Goal: Information Seeking & Learning: Compare options

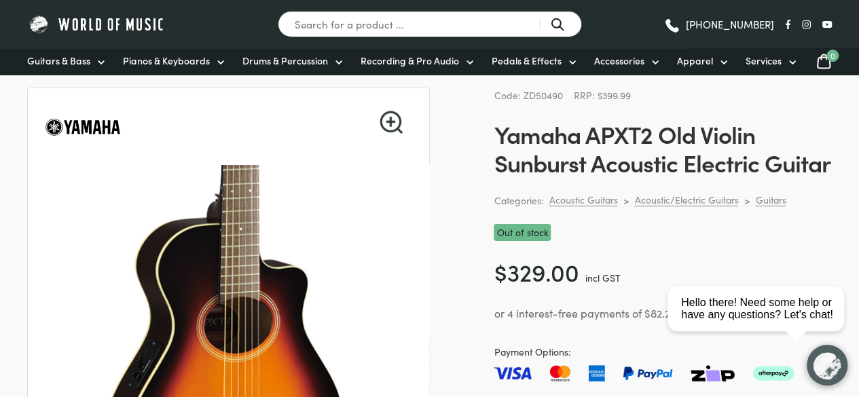
scroll to position [63, 0]
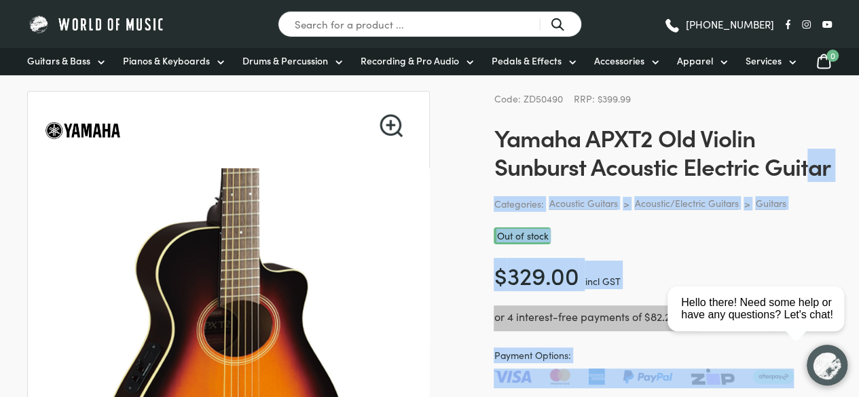
drag, startPoint x: 493, startPoint y: 137, endPoint x: 811, endPoint y: 160, distance: 318.5
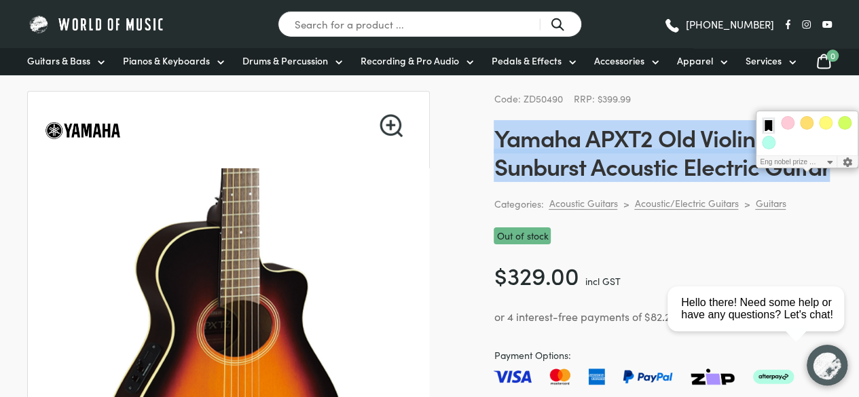
drag, startPoint x: 496, startPoint y: 135, endPoint x: 830, endPoint y: 179, distance: 336.8
click at [830, 179] on div "Code: ZD50490 RRP: $399.99 Yamaha APXT2 Old Violin Sunburst Acoustic Electric G…" at bounding box center [663, 299] width 338 height 417
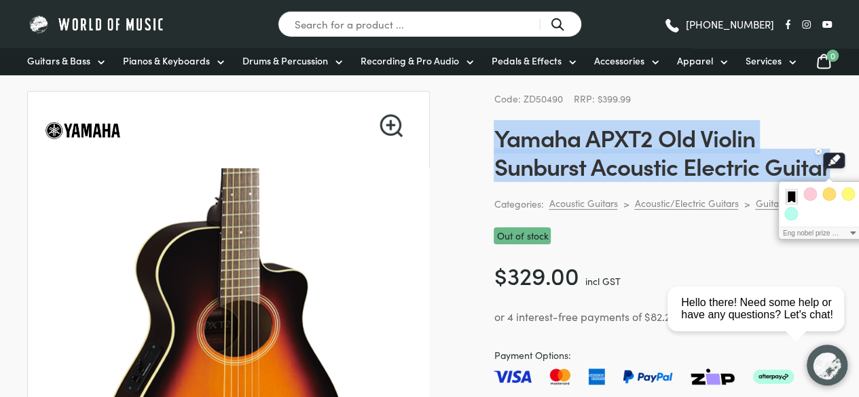
copy h1 "Yamaha APXT2 Old Violin Sunburst Acoustic Electric Guitar"
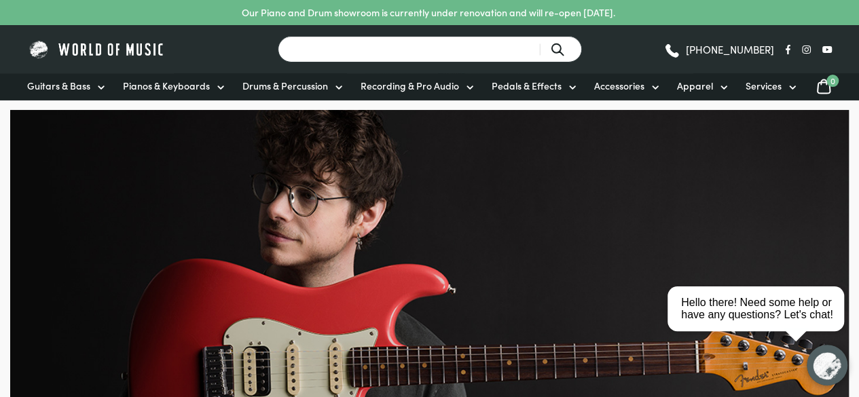
click at [470, 59] on input "Search for a product ..." at bounding box center [430, 49] width 304 height 26
type input "yamaha"
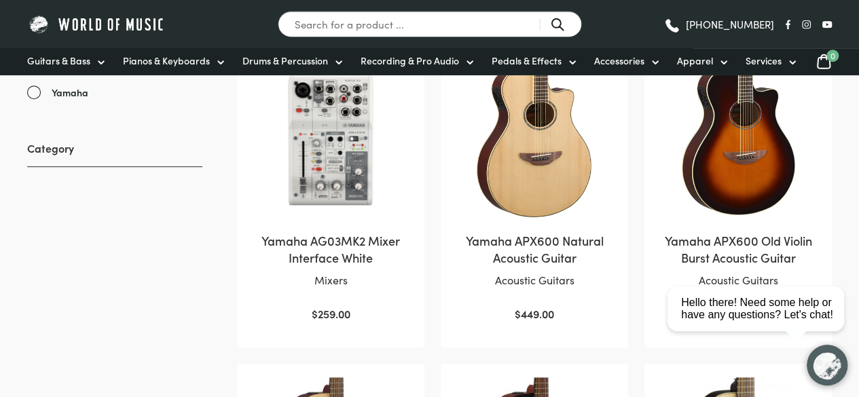
scroll to position [331, 0]
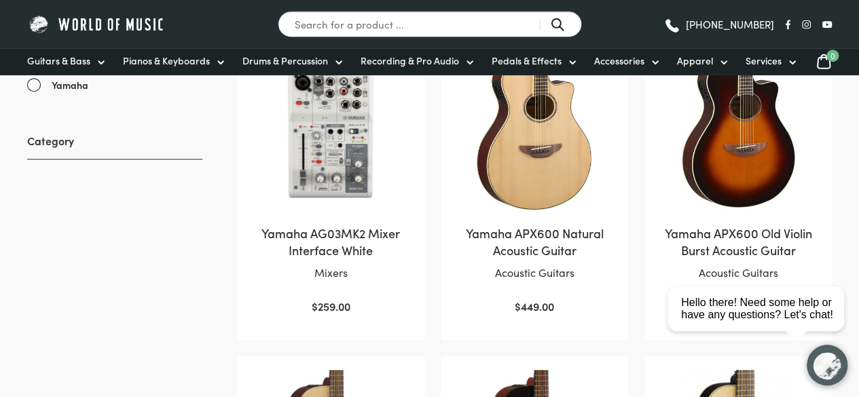
click at [778, 190] on img at bounding box center [738, 131] width 160 height 160
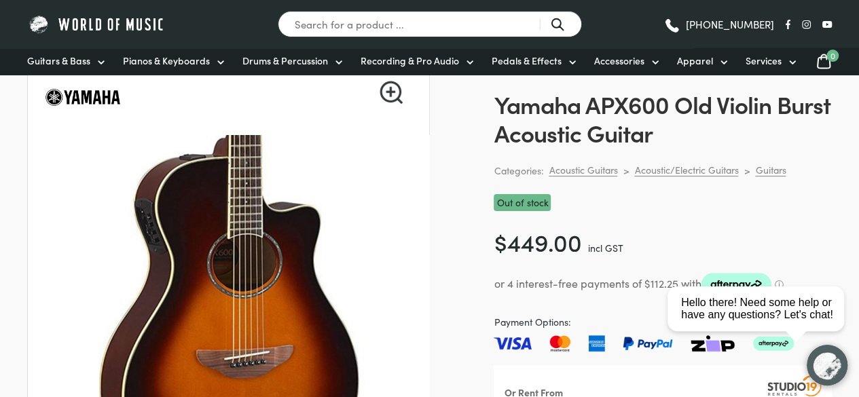
scroll to position [95, 0]
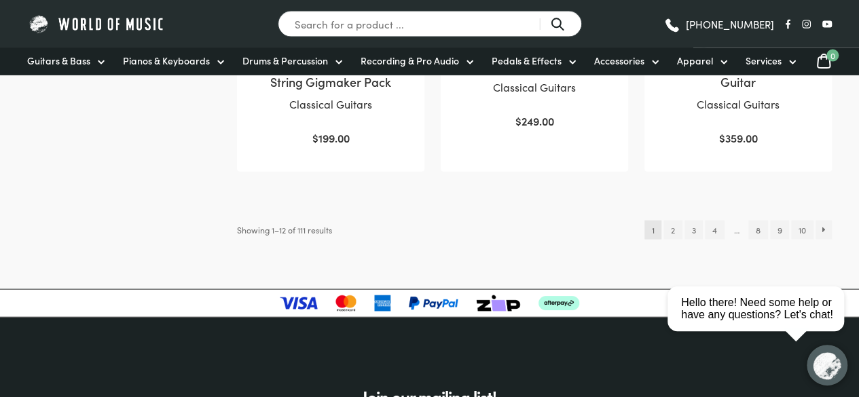
scroll to position [1473, 0]
click at [671, 248] on html "close Hello there! Need some help or have any questions? Let's chat!" at bounding box center [760, 248] width 197 height 0
click at [671, 240] on link "2" at bounding box center [672, 230] width 18 height 19
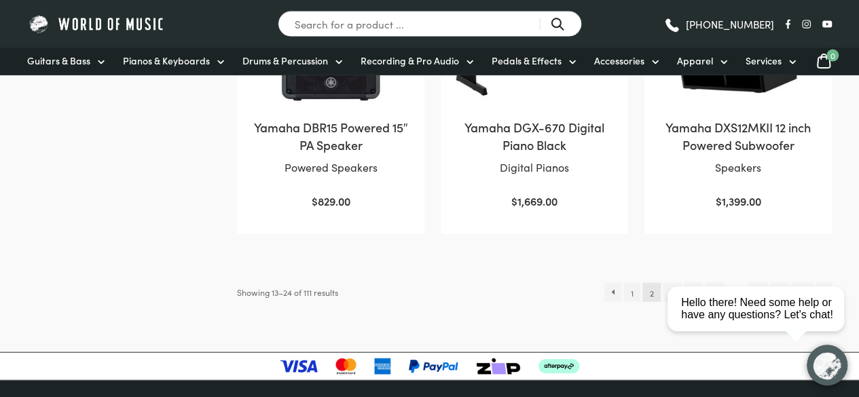
scroll to position [1463, 0]
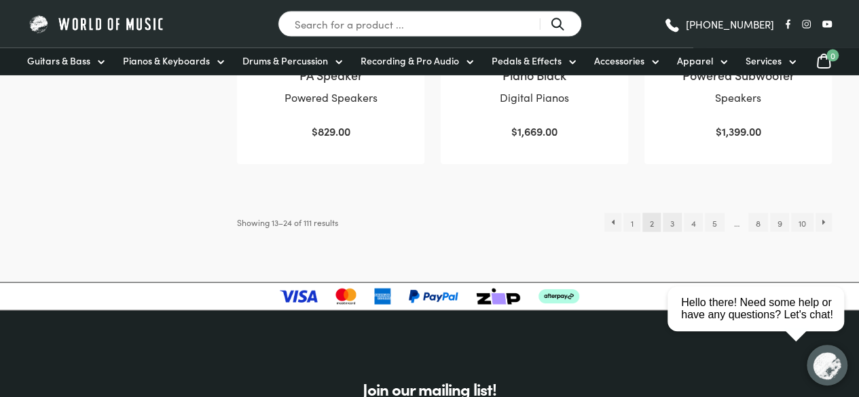
click at [670, 222] on link "3" at bounding box center [672, 222] width 18 height 19
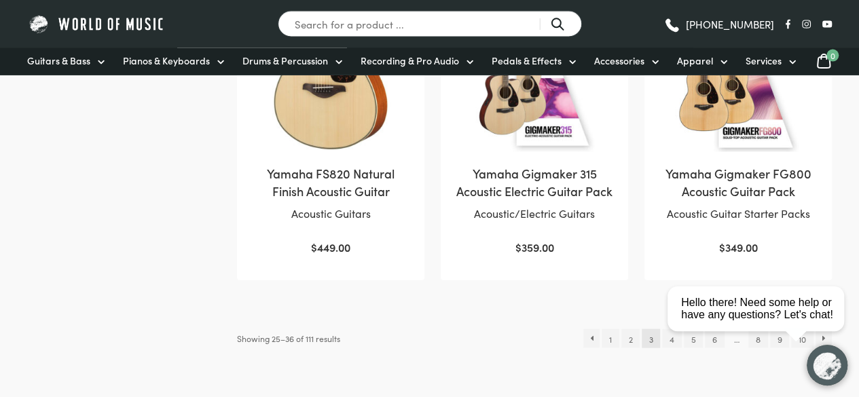
scroll to position [1348, 0]
click at [481, 17] on input "Search for a product ..." at bounding box center [430, 24] width 304 height 26
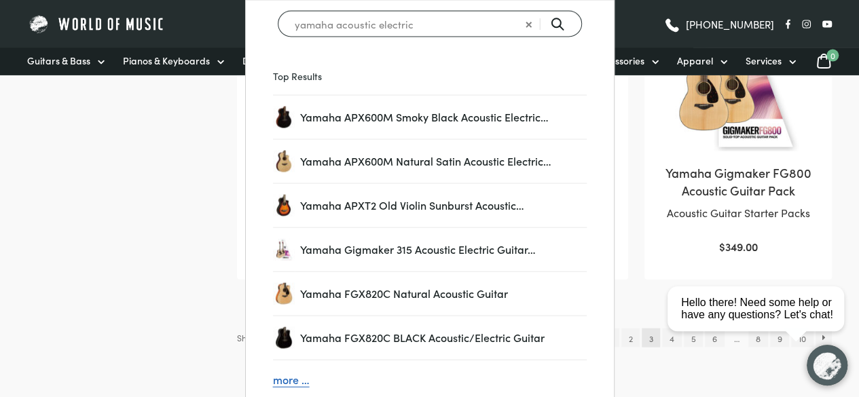
type input "yamaha acoustic electric"
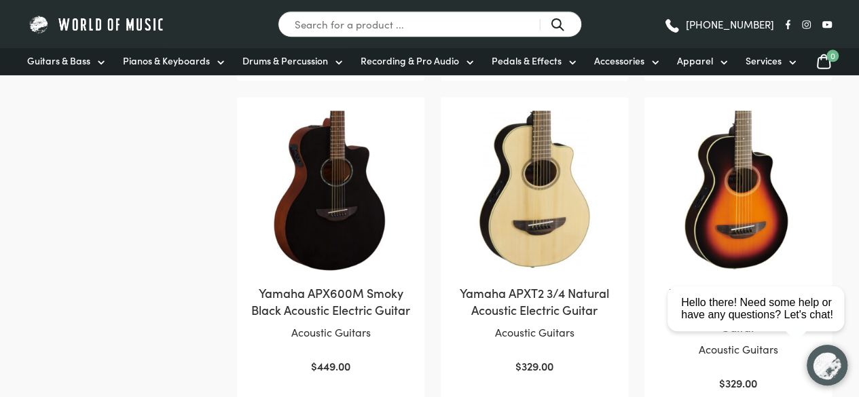
scroll to position [648, 0]
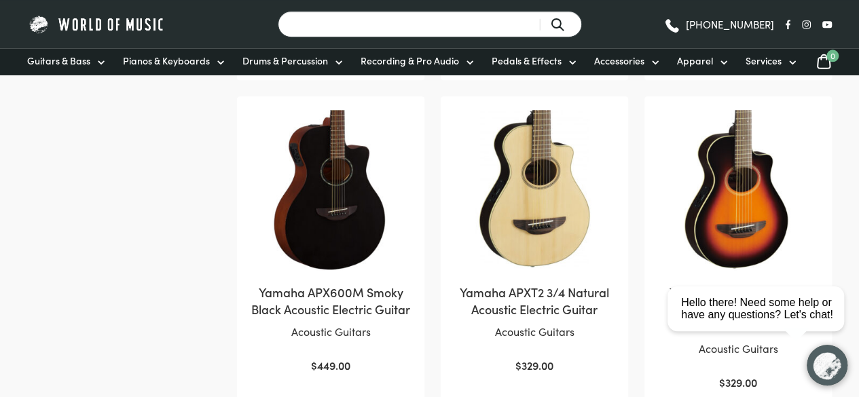
click at [331, 18] on input "Search for a product ..." at bounding box center [430, 24] width 304 height 26
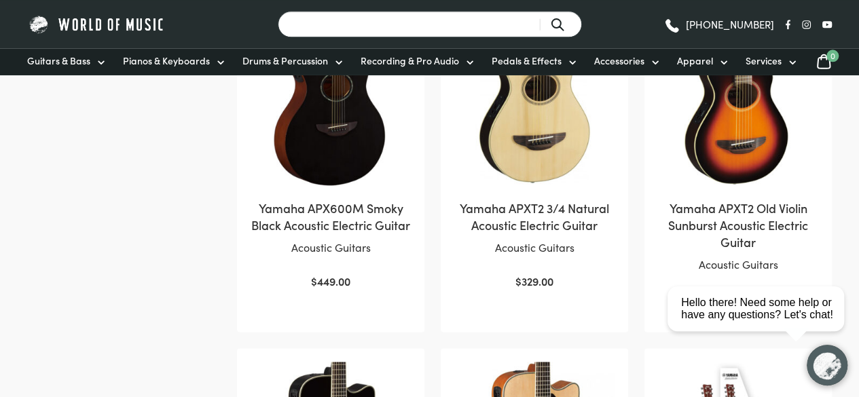
scroll to position [733, 0]
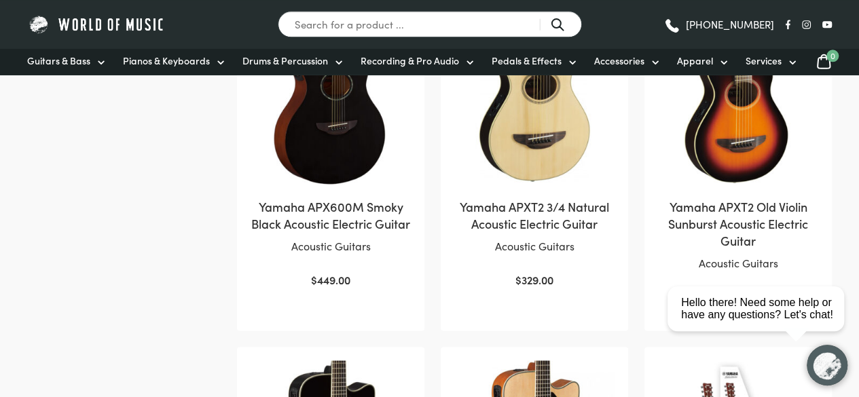
click at [394, 185] on img at bounding box center [331, 104] width 160 height 160
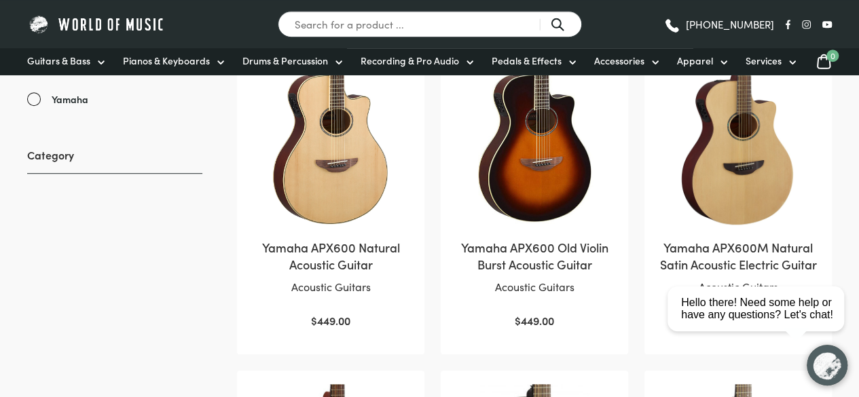
scroll to position [374, 0]
click at [777, 179] on img at bounding box center [738, 144] width 160 height 160
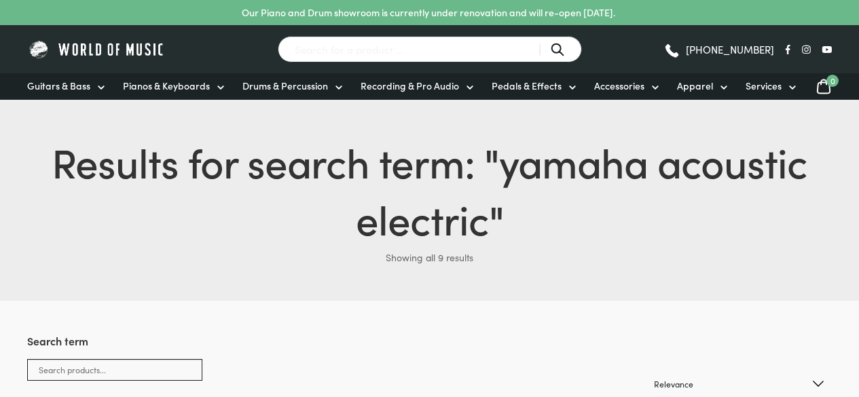
click at [477, 36] on input "Search for a product ..." at bounding box center [430, 49] width 304 height 26
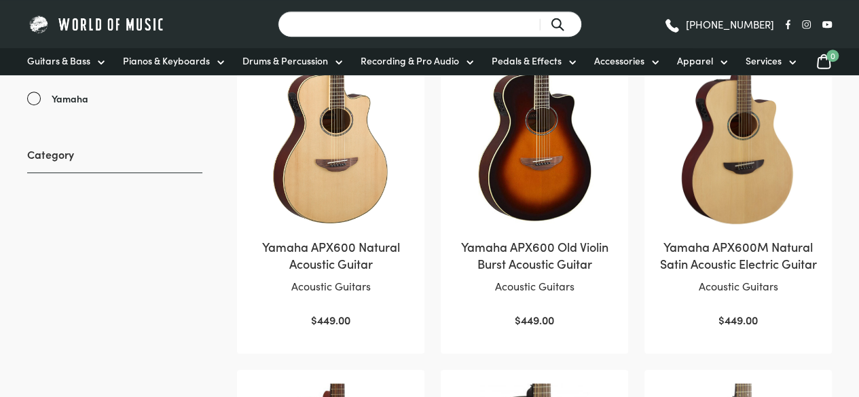
scroll to position [374, 0]
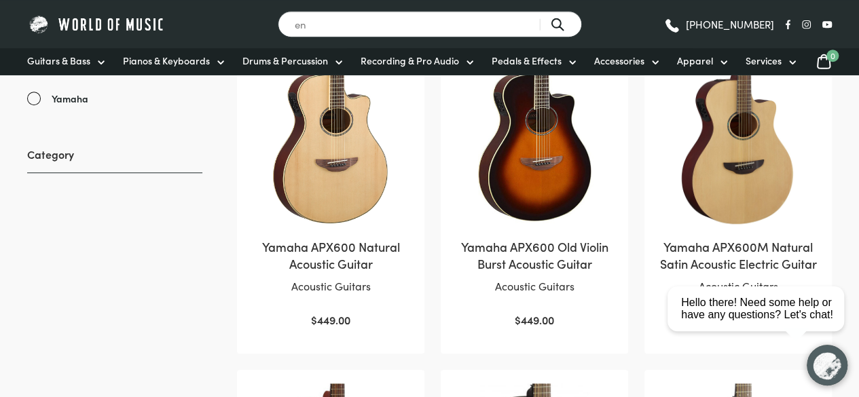
type input "e"
type input "fender"
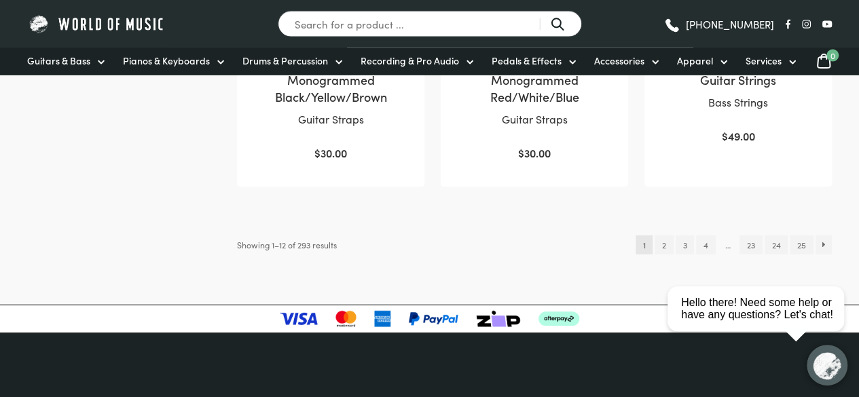
scroll to position [1508, 0]
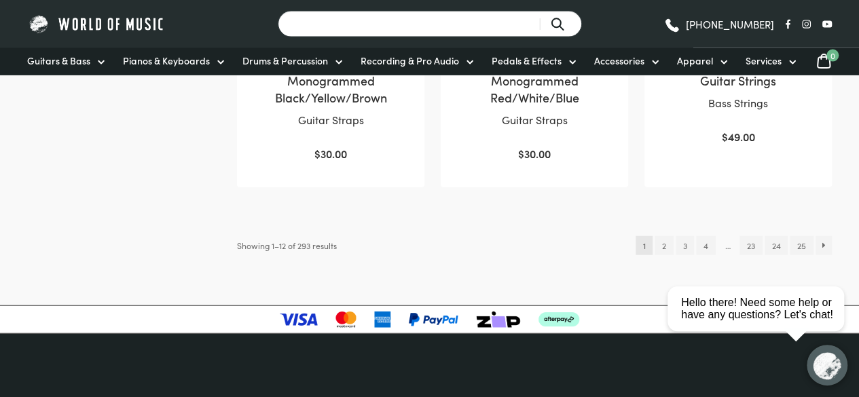
click at [454, 20] on input "Search for a product ..." at bounding box center [430, 24] width 304 height 26
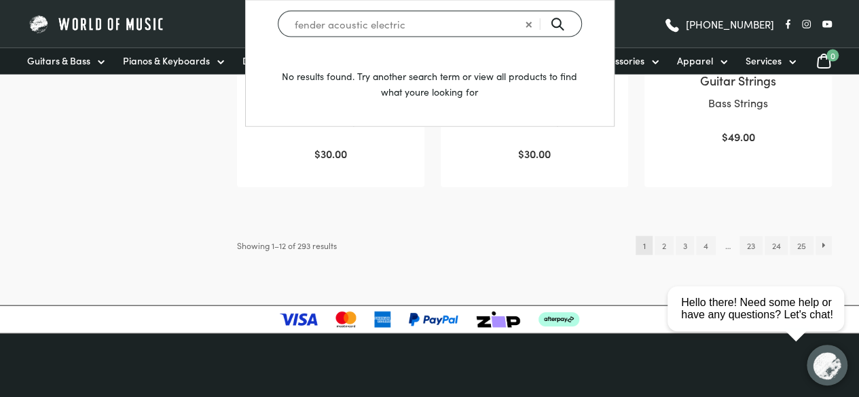
type input "fender acoustic electric"
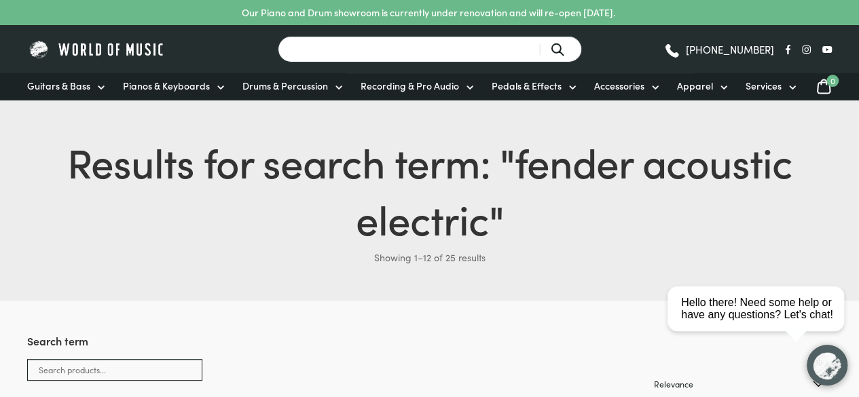
click at [505, 54] on input "Search for a product ..." at bounding box center [430, 49] width 304 height 26
type input "lindo"
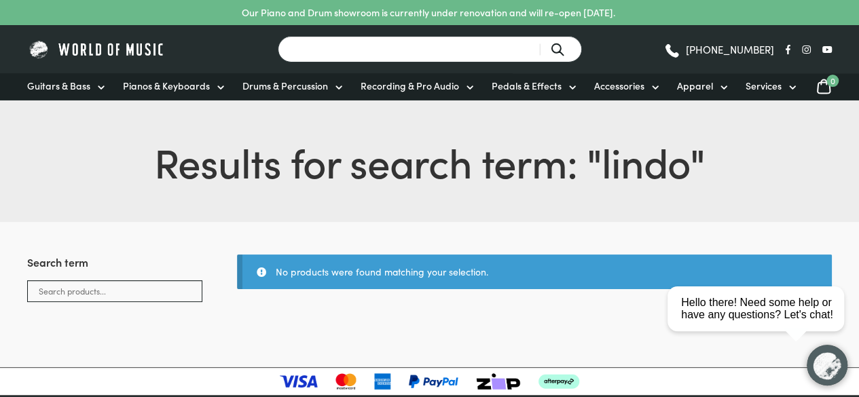
click at [477, 56] on input "Search for a product ..." at bounding box center [430, 49] width 304 height 26
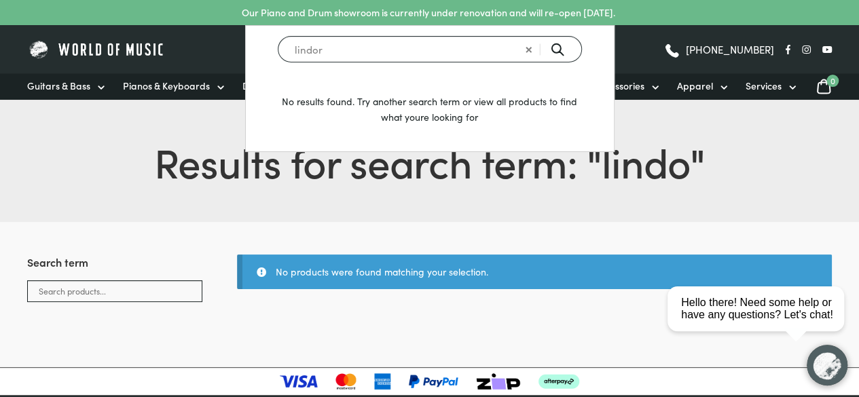
type input "lindor"
